Goal: Task Accomplishment & Management: Use online tool/utility

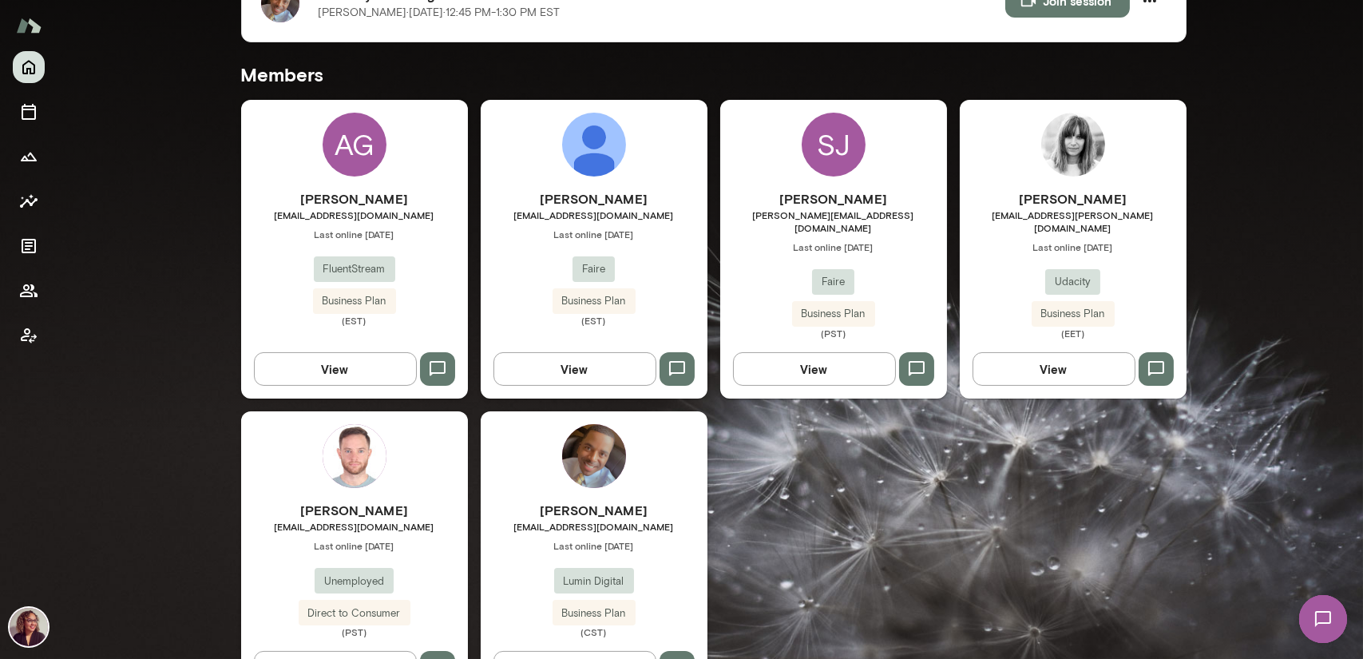
scroll to position [399, 0]
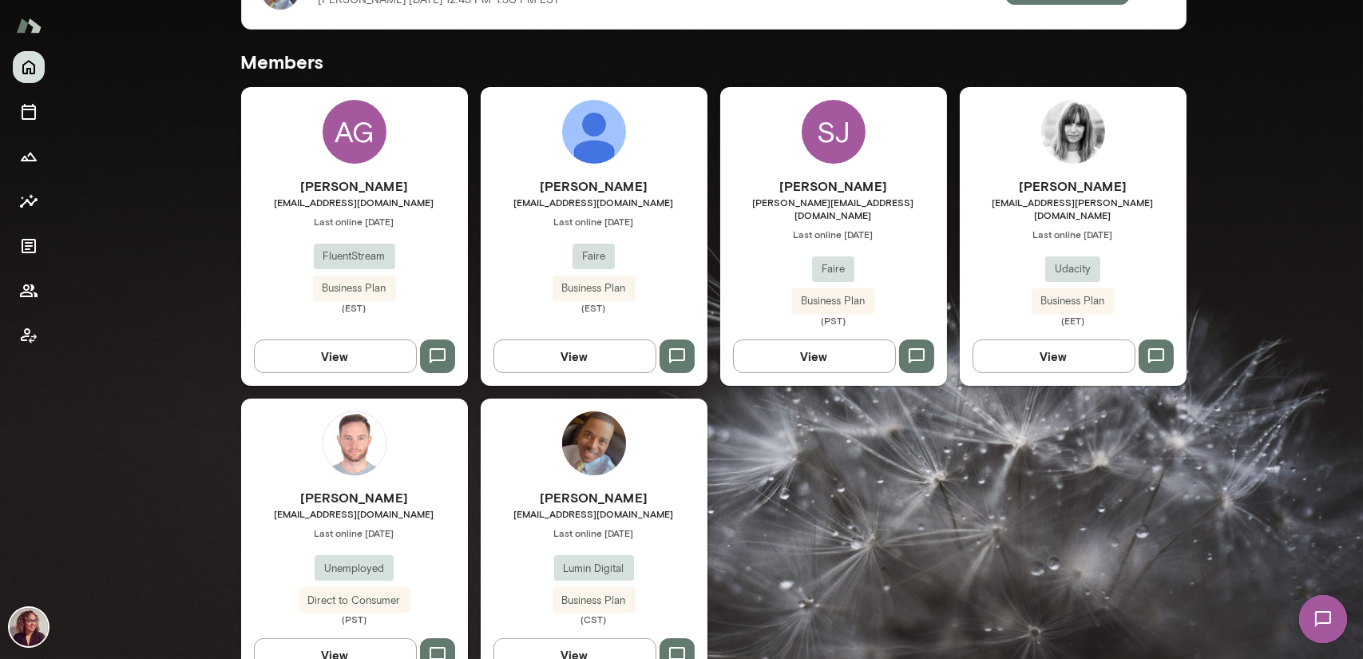
click at [575, 460] on div "[PERSON_NAME] [EMAIL_ADDRESS][DOMAIN_NAME] Last online [DATE] Lumin Digital Bus…" at bounding box center [594, 541] width 227 height 286
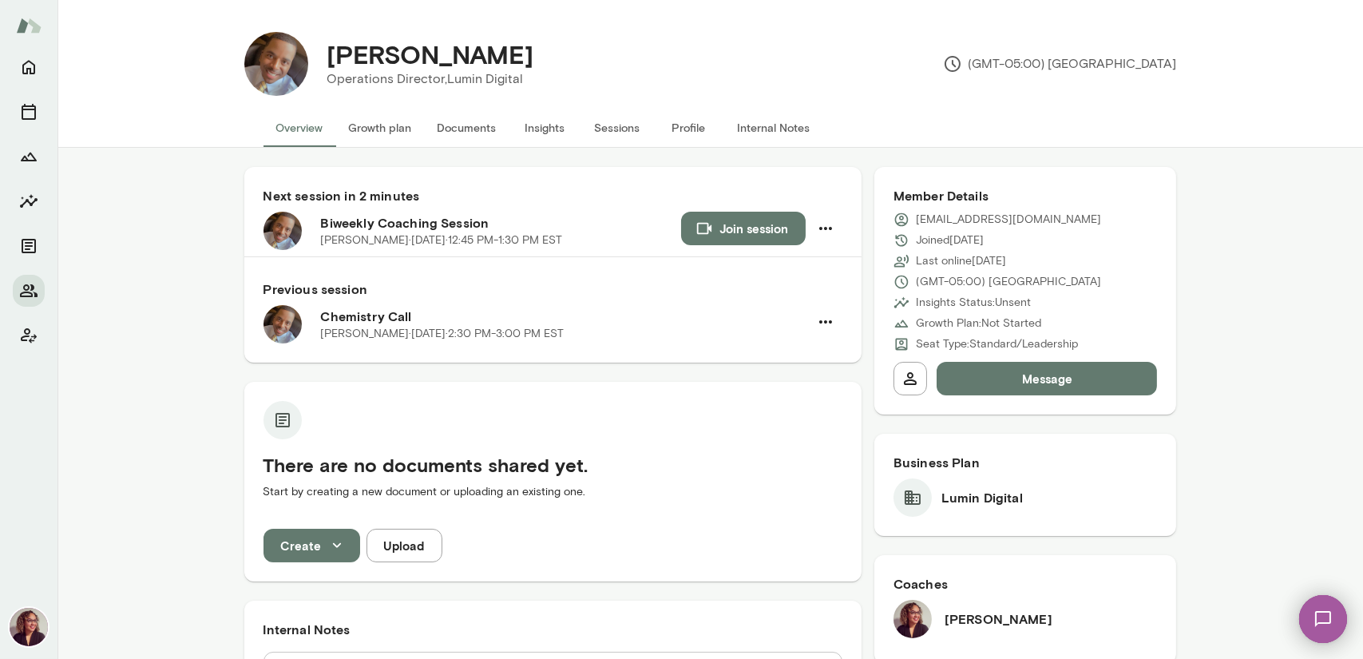
click at [466, 125] on button "Documents" at bounding box center [467, 128] width 85 height 38
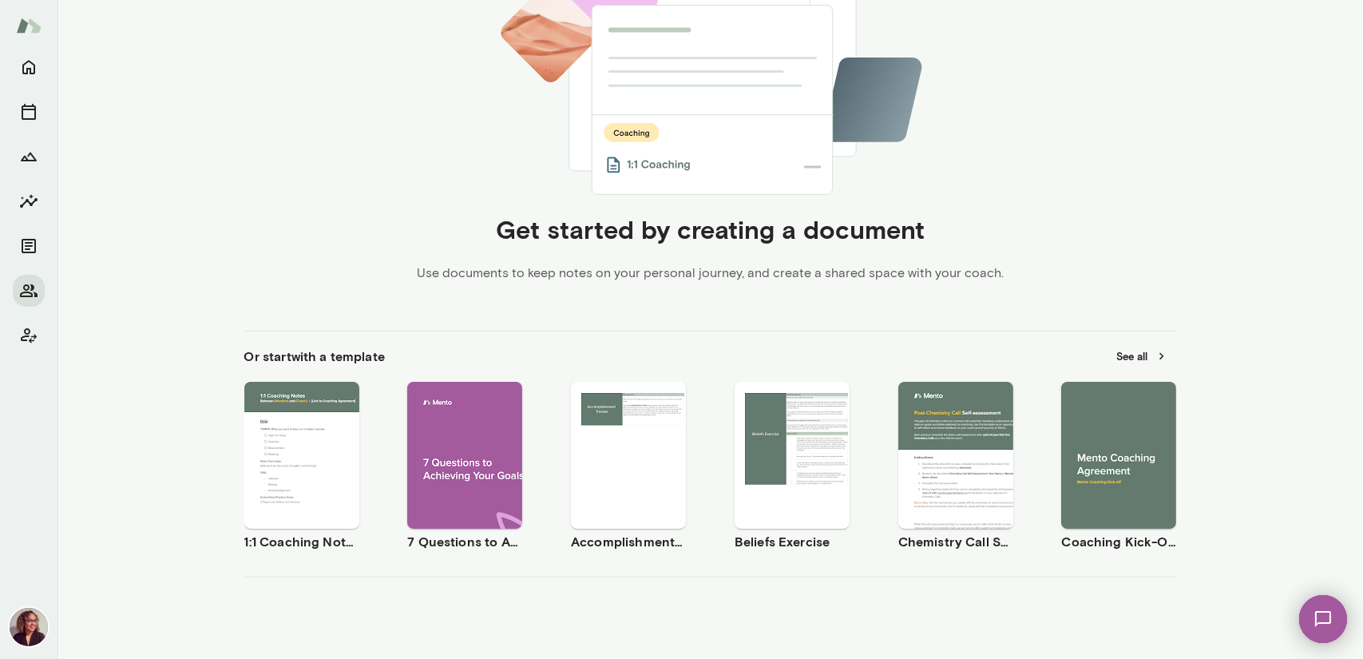
scroll to position [361, 0]
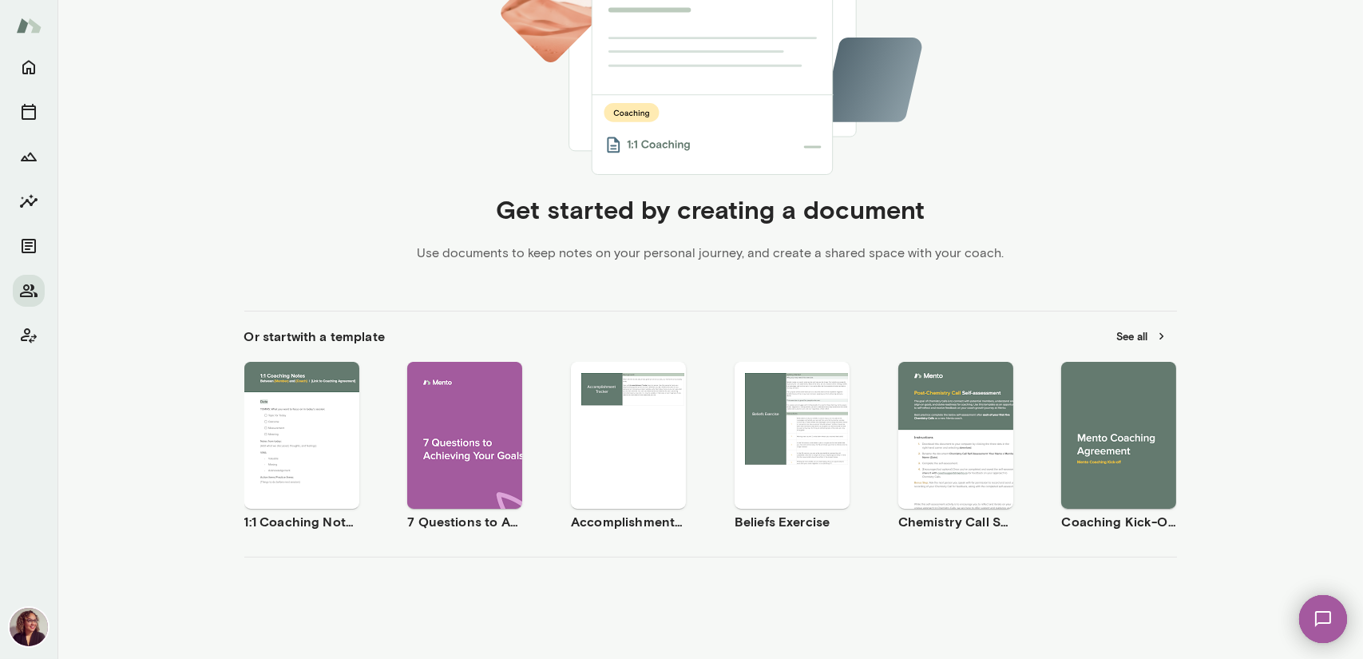
click at [1113, 444] on span "Preview" at bounding box center [1128, 448] width 36 height 13
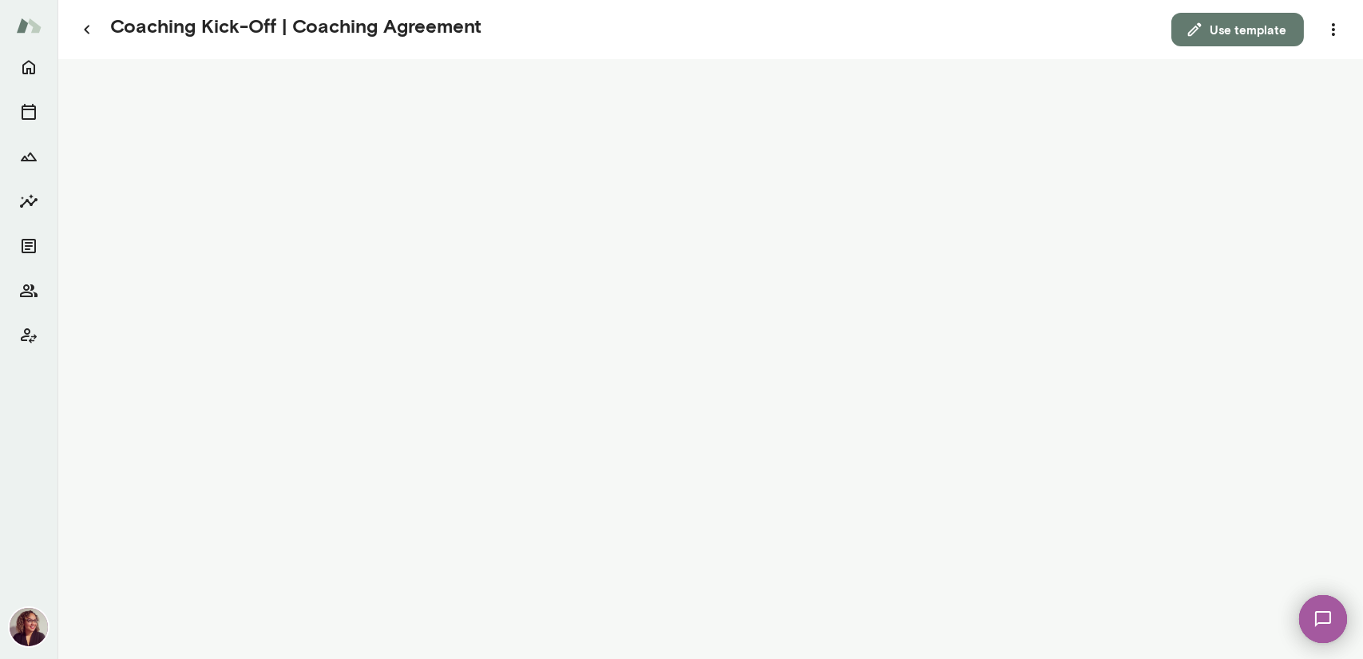
click at [1274, 34] on button "Use template" at bounding box center [1237, 30] width 133 height 34
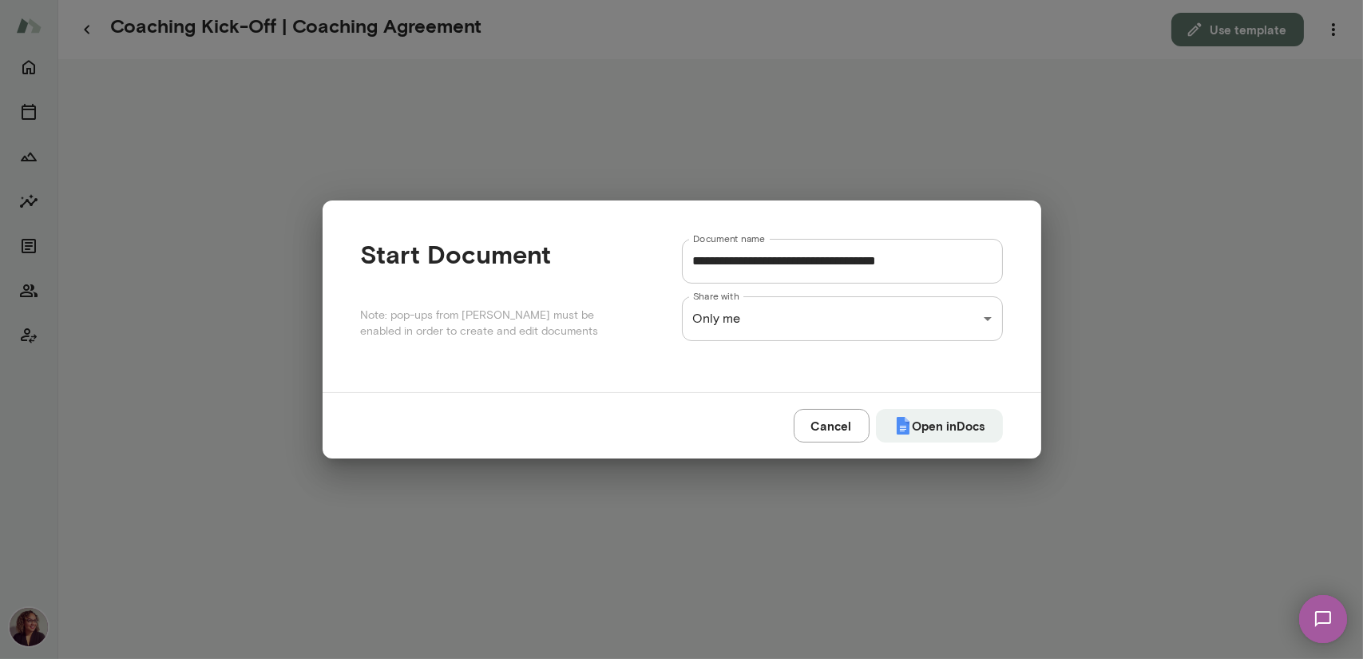
click at [958, 0] on div "**********" at bounding box center [681, 0] width 1363 height 0
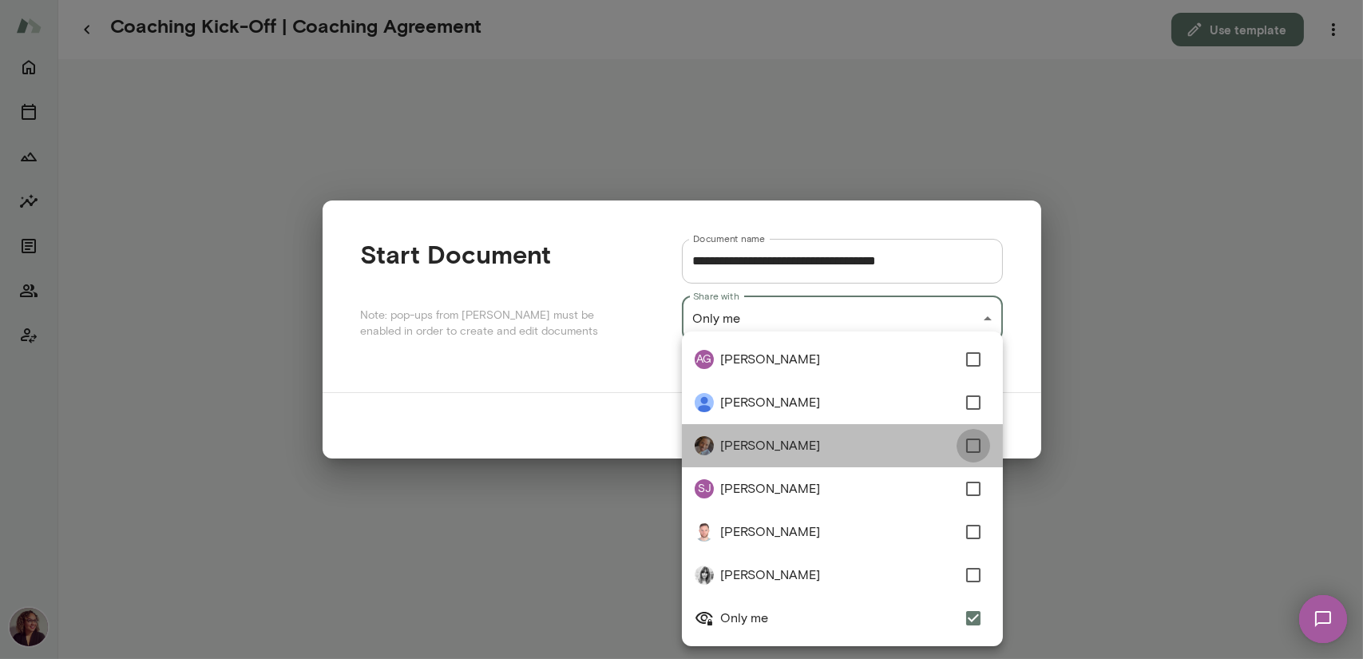
type input "**********"
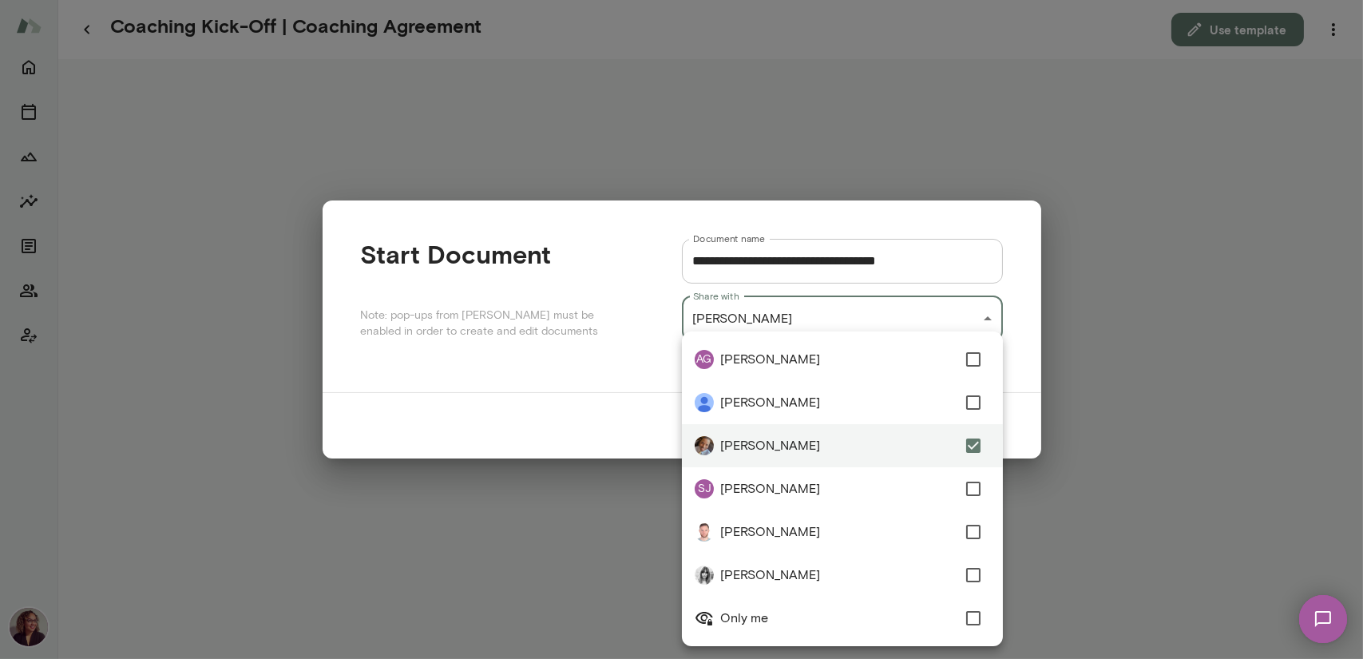
click at [1035, 396] on div at bounding box center [681, 329] width 1363 height 659
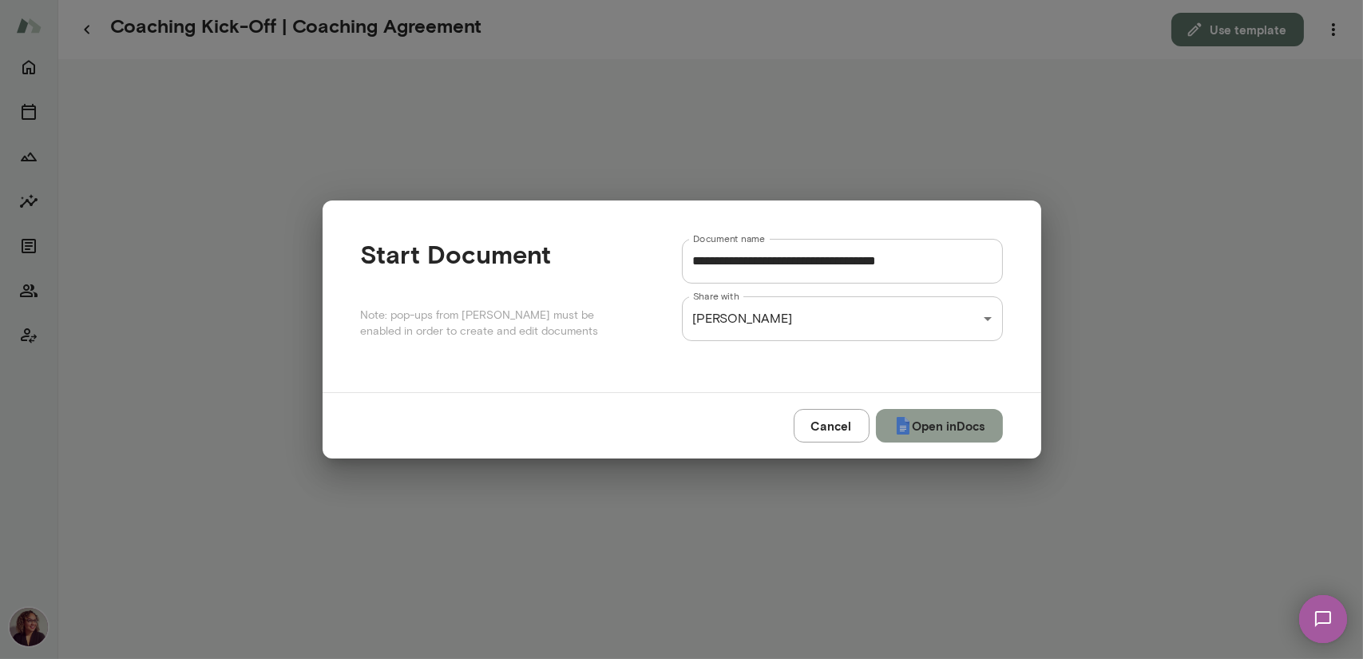
click at [935, 435] on button "Open in Docs" at bounding box center [939, 426] width 127 height 34
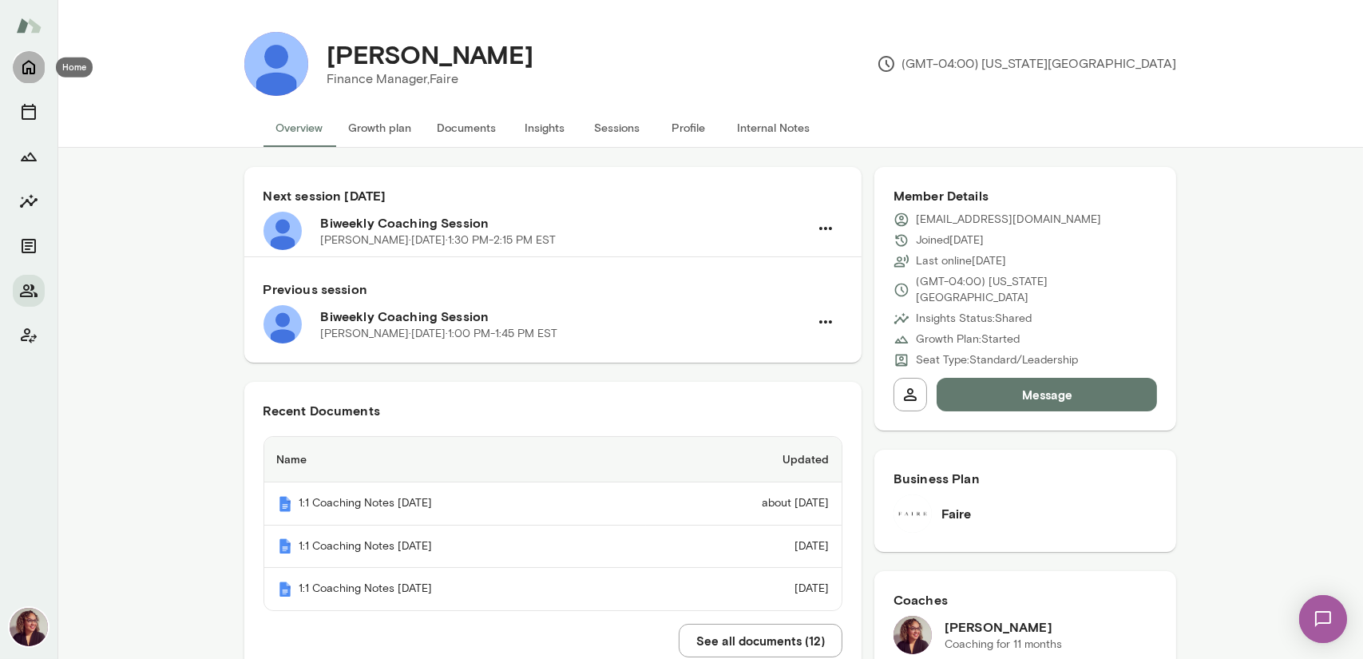
click at [27, 67] on icon "Home" at bounding box center [28, 66] width 19 height 19
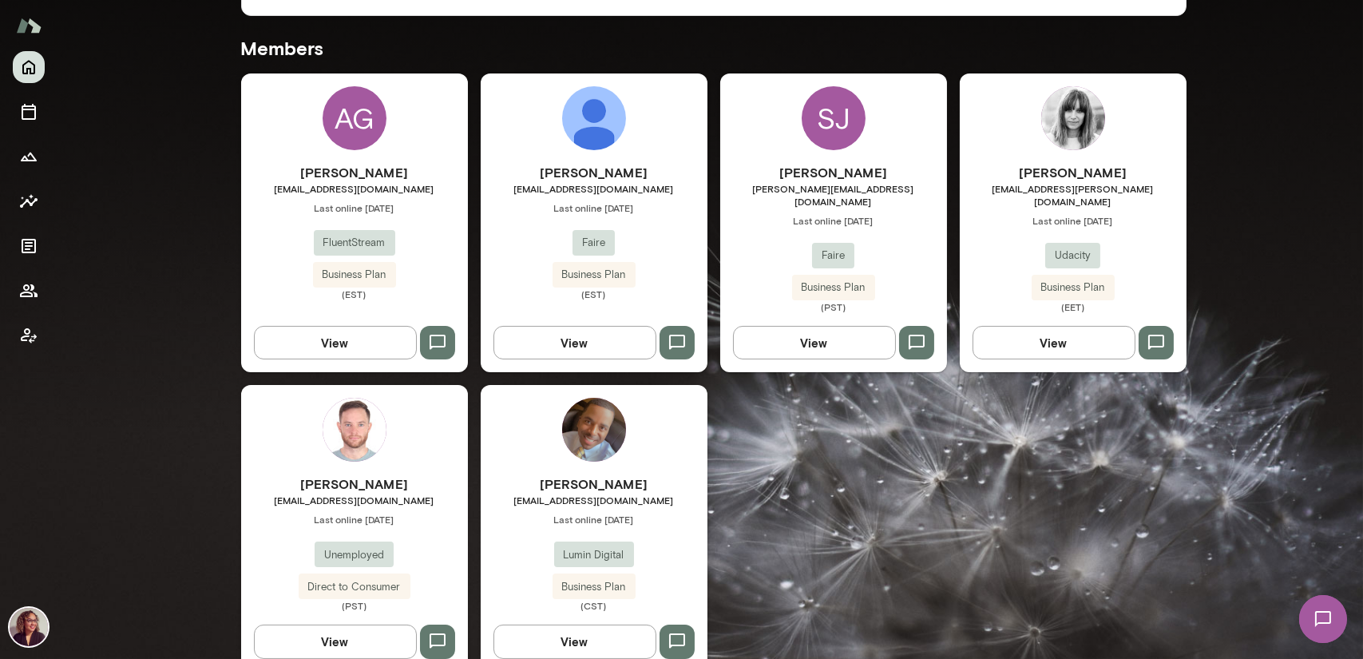
scroll to position [430, 0]
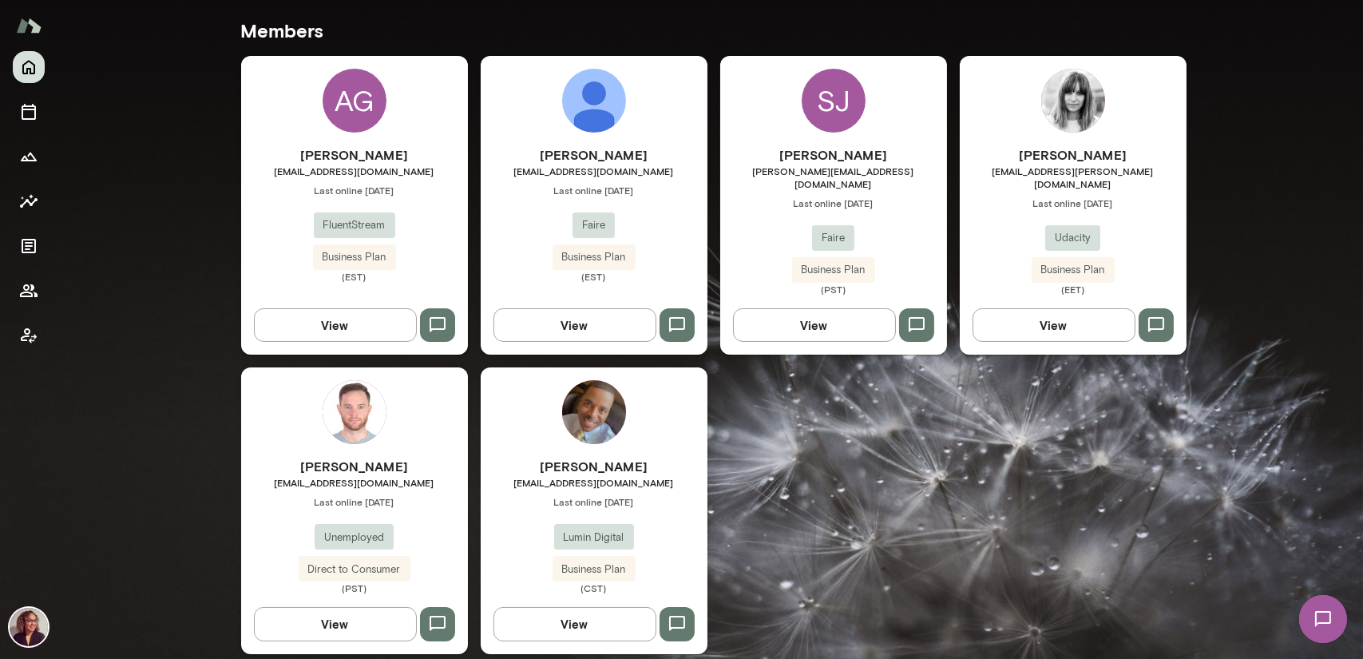
click at [623, 457] on h6 "[PERSON_NAME]" at bounding box center [594, 466] width 227 height 19
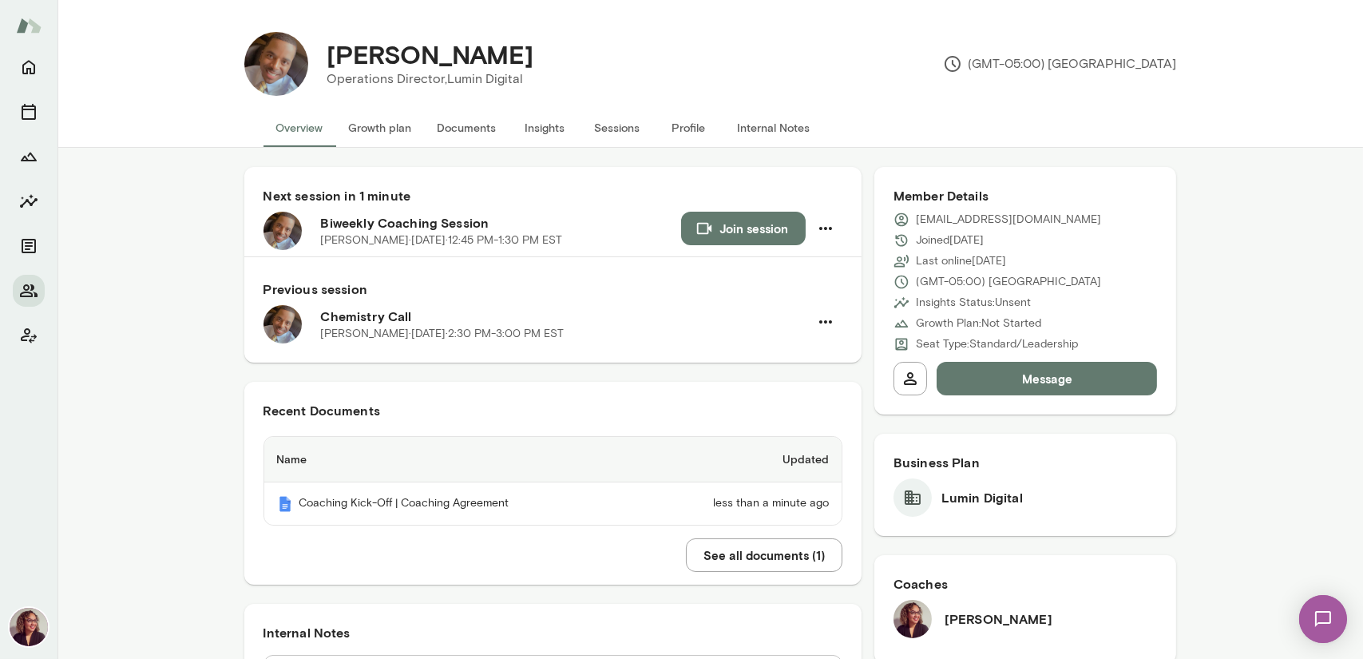
click at [459, 130] on button "Documents" at bounding box center [467, 128] width 85 height 38
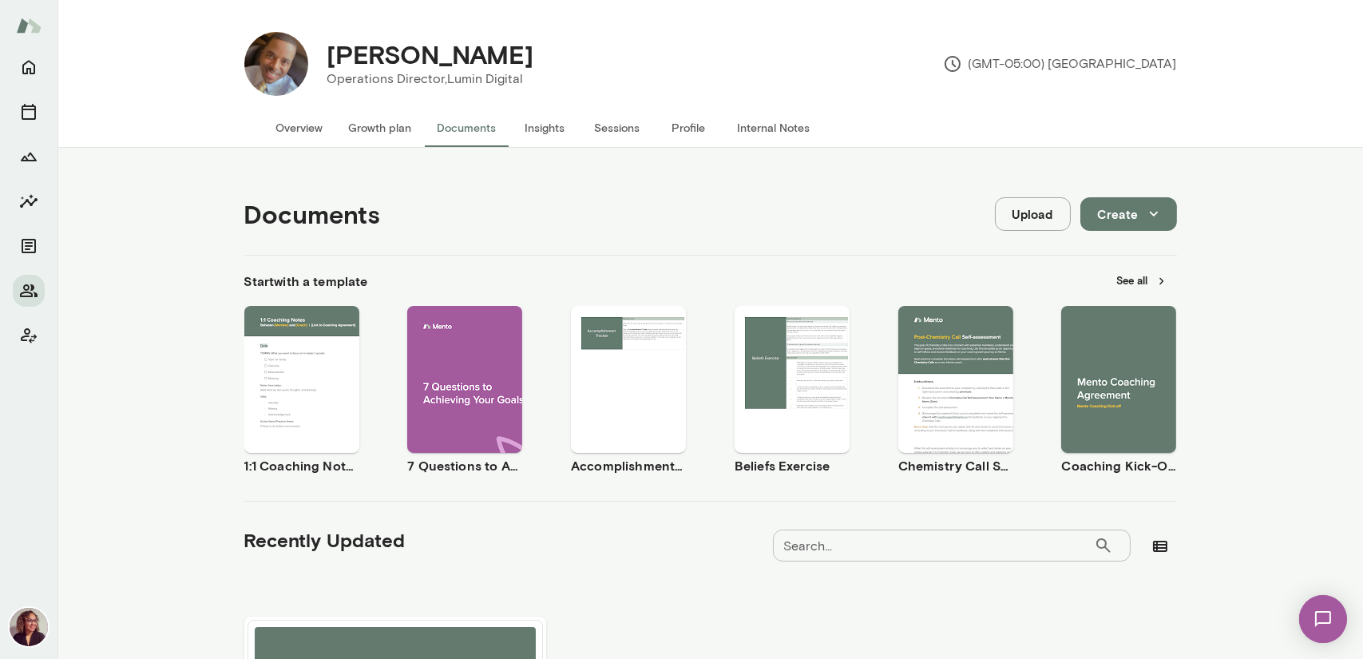
click at [313, 366] on span "Use template" at bounding box center [311, 365] width 58 height 13
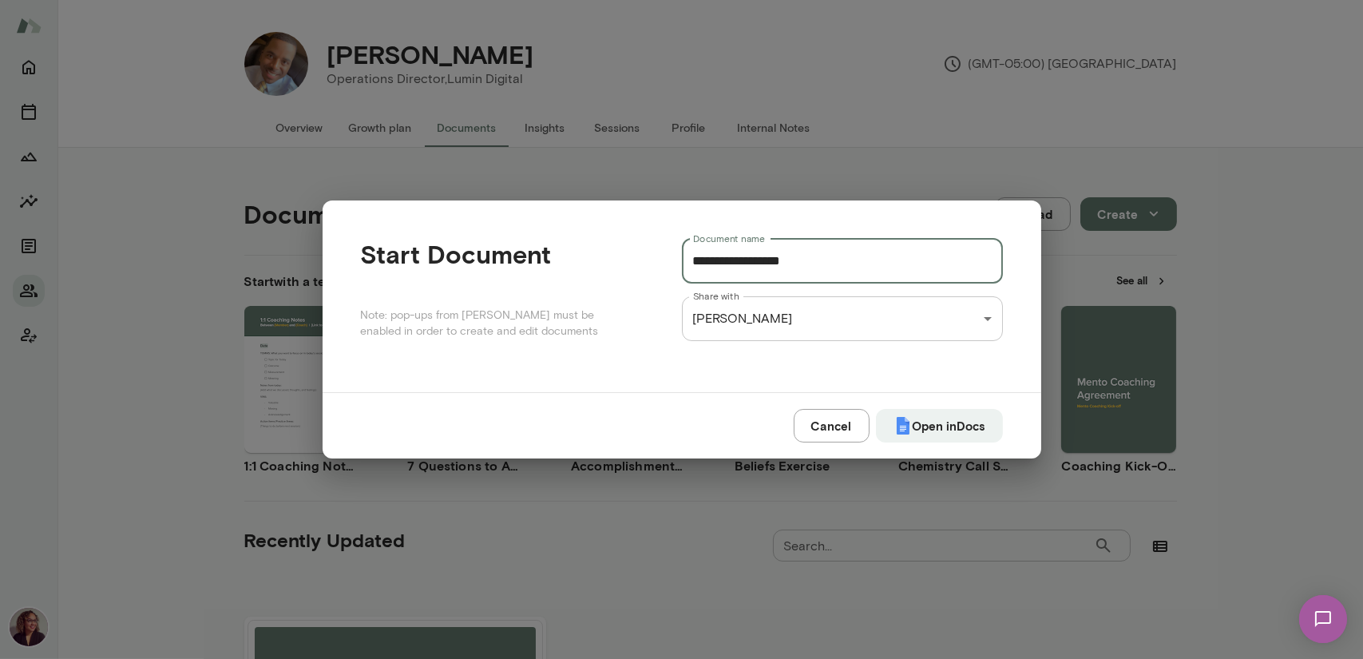
click at [889, 265] on input "**********" at bounding box center [842, 261] width 321 height 45
click at [917, 433] on button "Open in Docs" at bounding box center [939, 426] width 127 height 34
type input "**********"
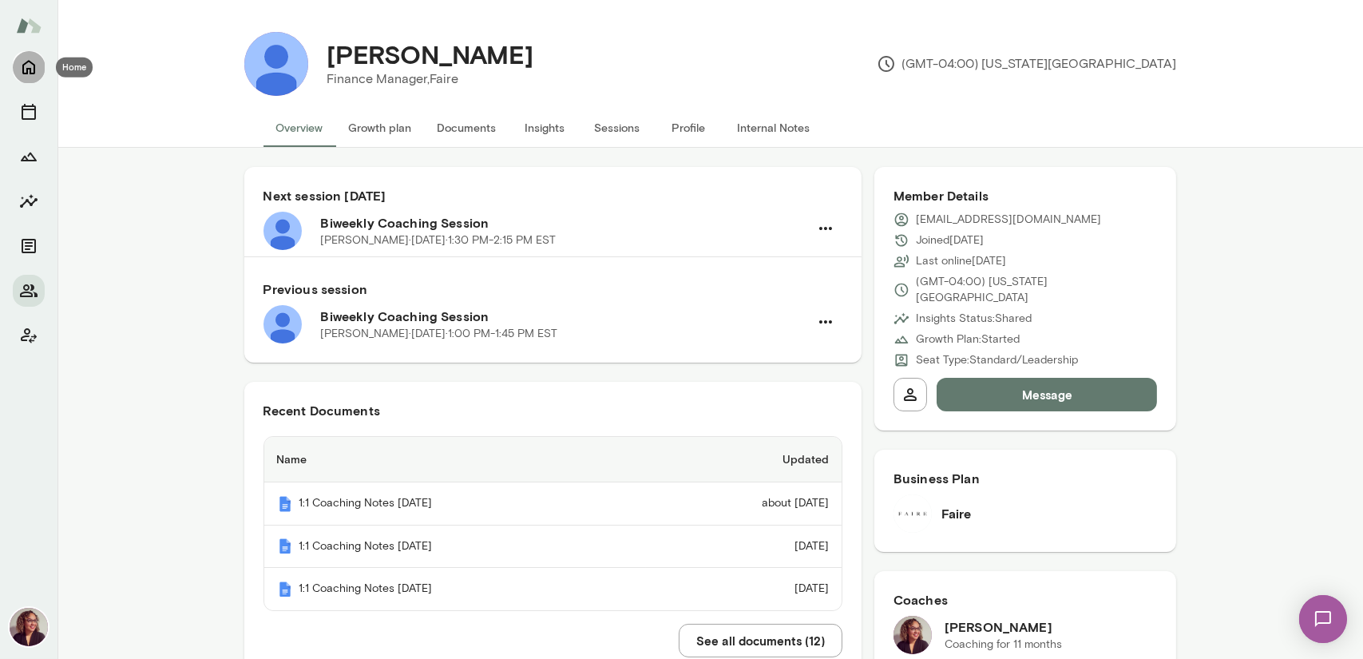
click at [26, 63] on icon "Home" at bounding box center [28, 68] width 13 height 14
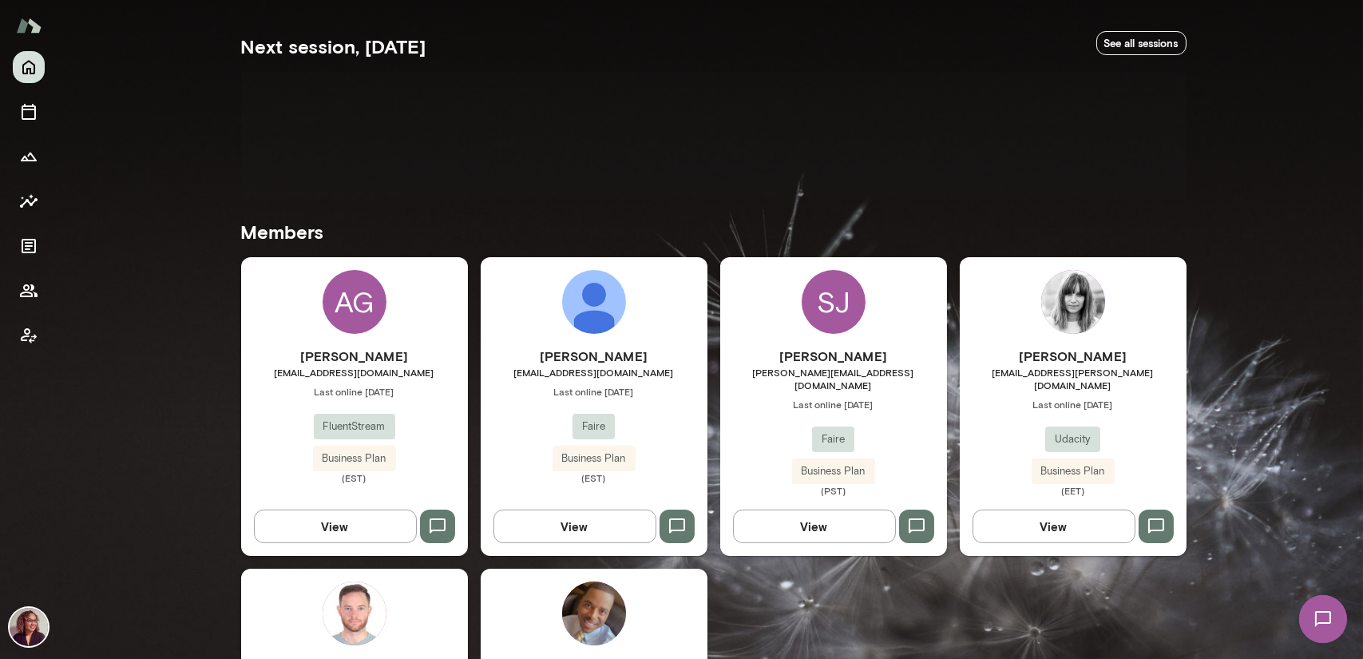
scroll to position [430, 0]
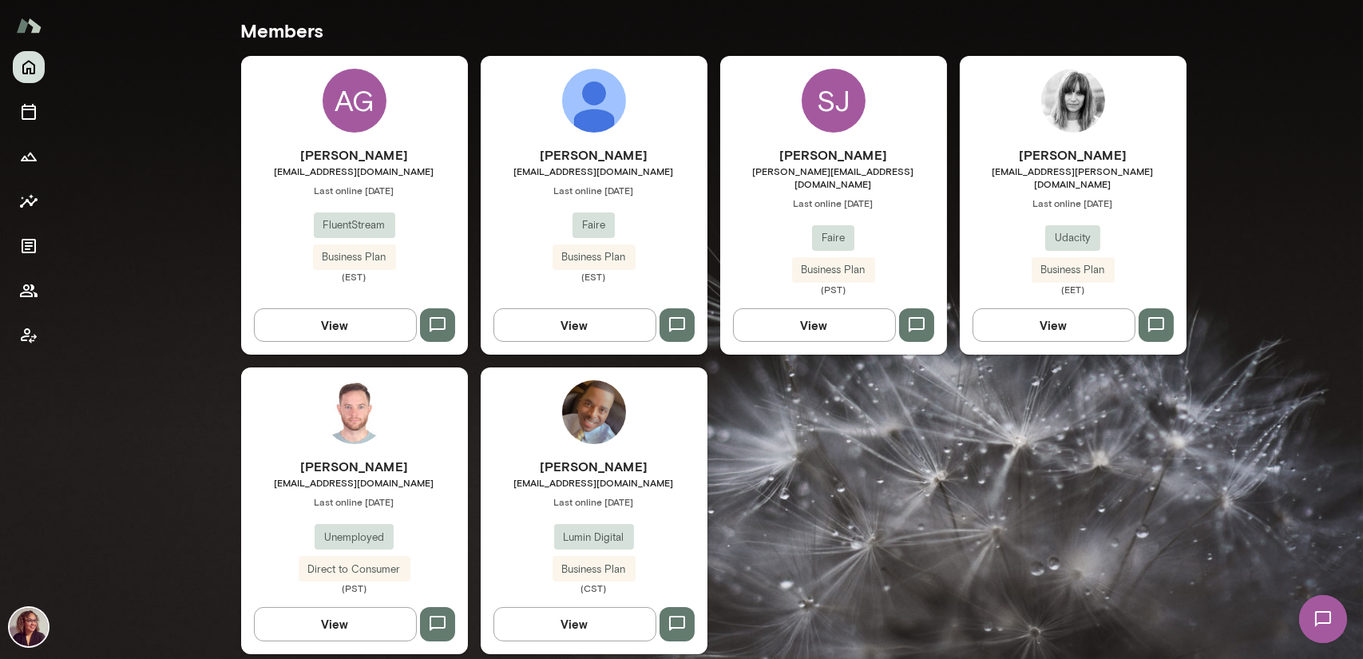
click at [607, 415] on img at bounding box center [594, 412] width 64 height 64
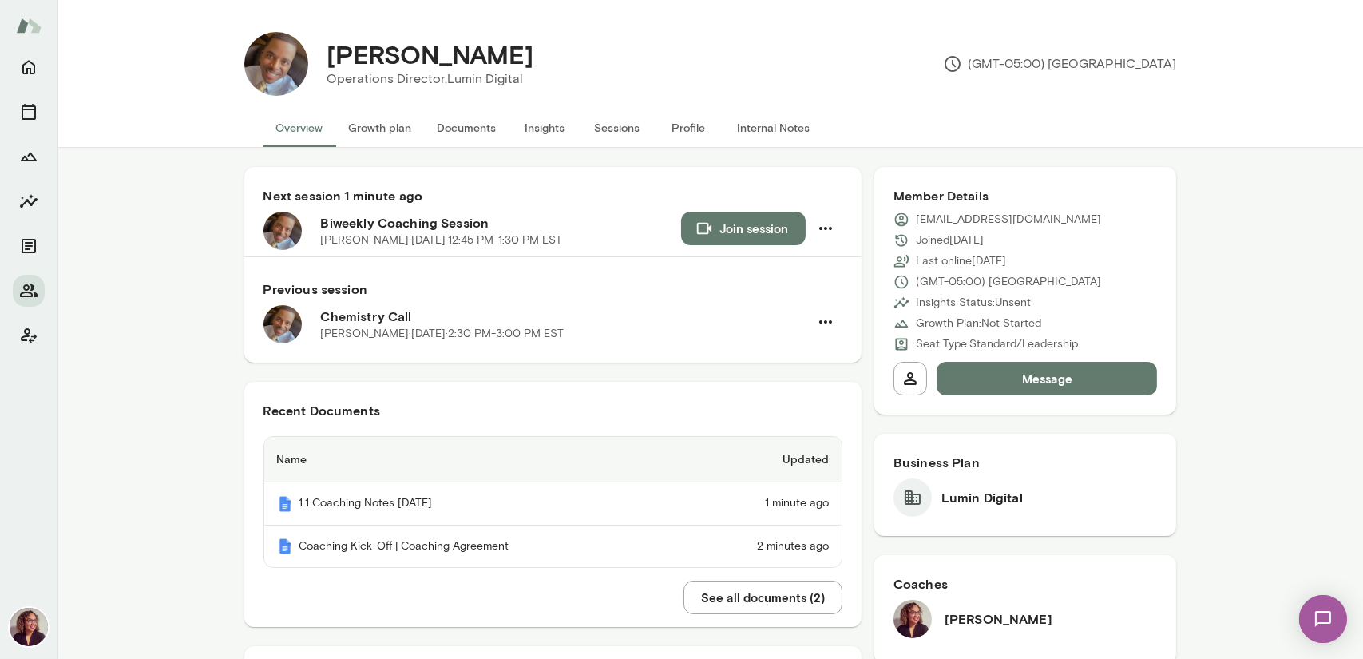
click at [759, 247] on div "Join session" at bounding box center [761, 231] width 161 height 38
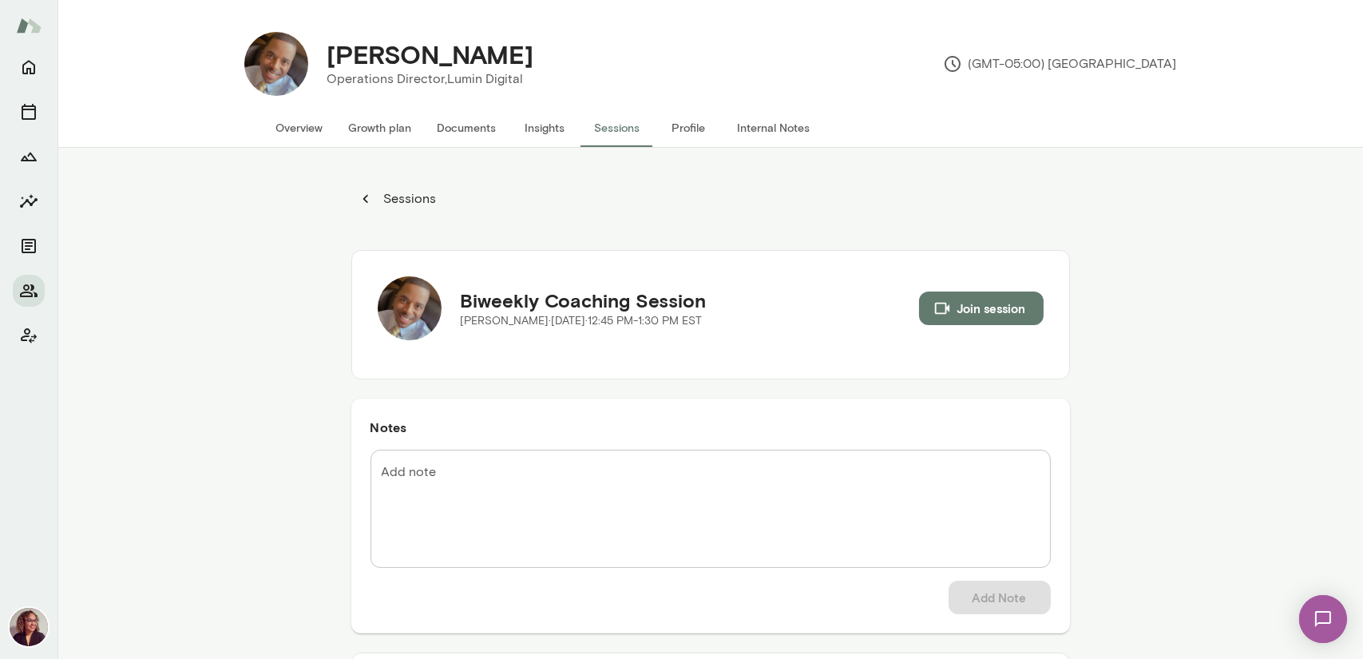
click at [954, 311] on button "Join session" at bounding box center [981, 308] width 125 height 34
